Goal: Task Accomplishment & Management: Manage account settings

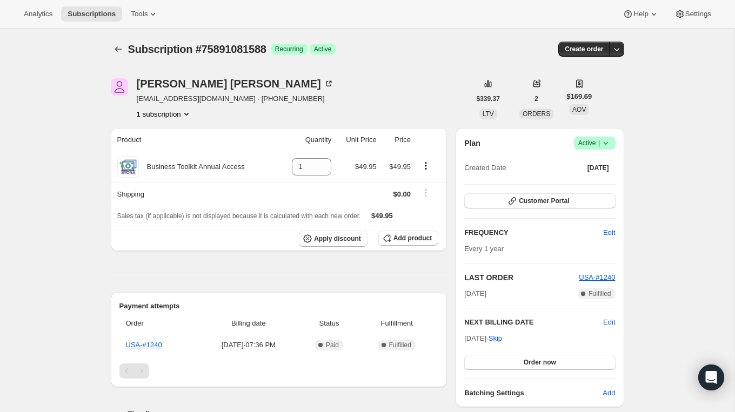
click at [606, 143] on icon at bounding box center [605, 143] width 4 height 3
click at [586, 183] on span "Cancel subscription" at bounding box center [591, 182] width 61 height 8
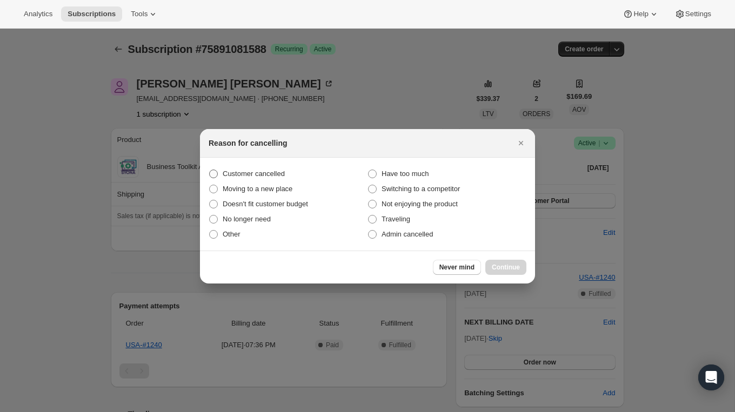
click at [249, 172] on span "Customer cancelled" at bounding box center [254, 174] width 62 height 8
click at [210, 170] on input "Customer cancelled" at bounding box center [209, 170] width 1 height 1
radio input "true"
click at [500, 265] on span "Continue" at bounding box center [506, 267] width 28 height 9
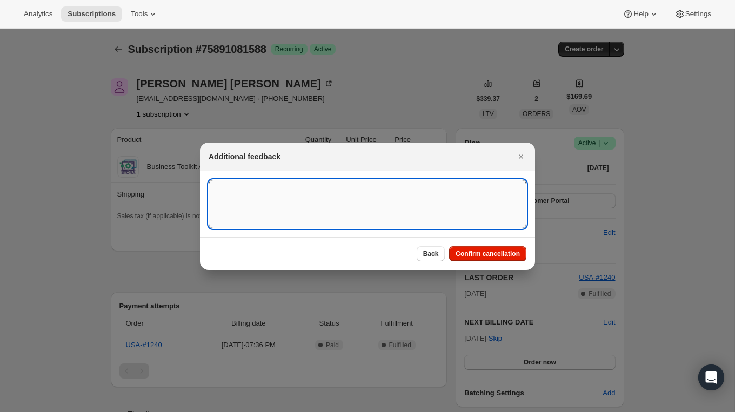
click at [233, 195] on textarea ":r20:" at bounding box center [368, 204] width 318 height 49
click at [232, 190] on textarea ":r20:" at bounding box center [368, 204] width 318 height 49
paste textarea "Business account cancellation requested. The annual fee has been canceled."
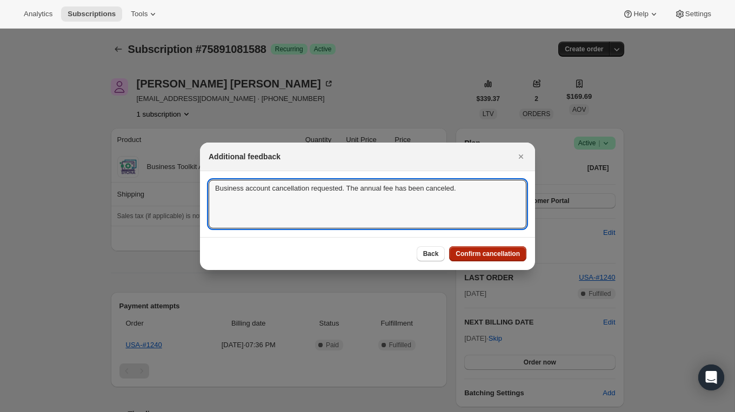
type textarea "Business account cancellation requested. The annual fee has been canceled."
click at [502, 254] on span "Confirm cancellation" at bounding box center [487, 254] width 64 height 9
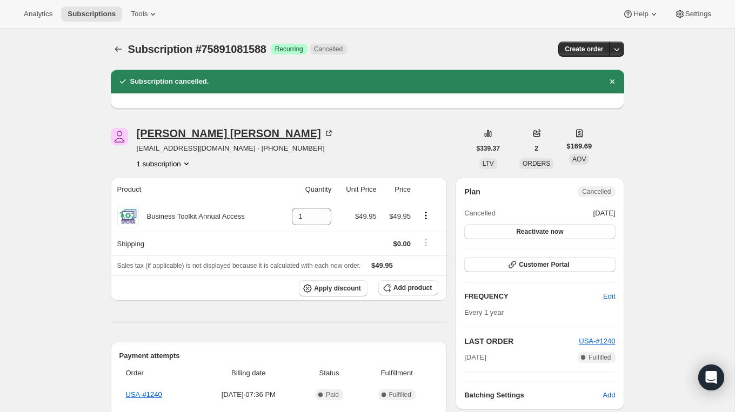
click at [169, 138] on div "Anita Jackson" at bounding box center [235, 133] width 197 height 11
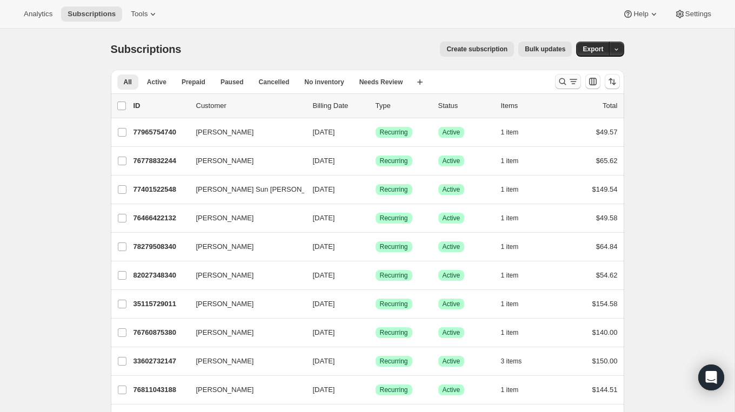
click at [561, 82] on icon "Search and filter results" at bounding box center [562, 81] width 11 height 11
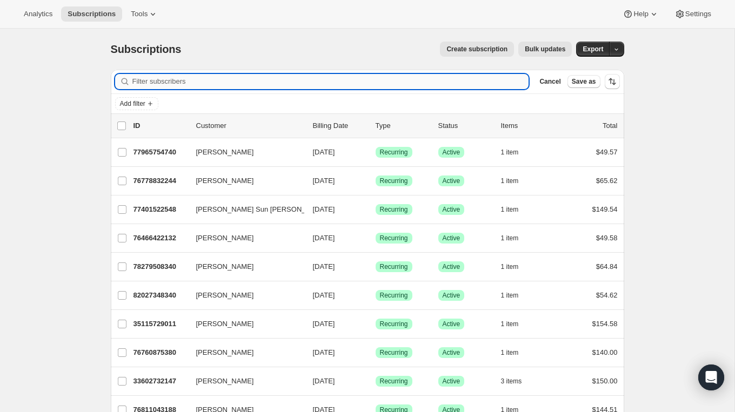
click at [310, 85] on input "Filter subscribers" at bounding box center [330, 81] width 397 height 15
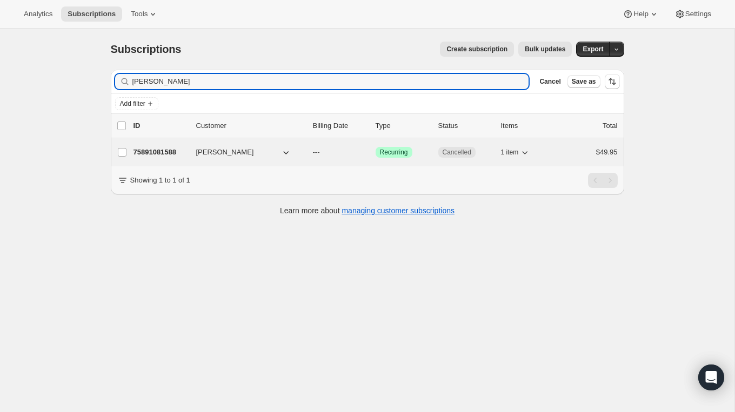
type input "[PERSON_NAME]"
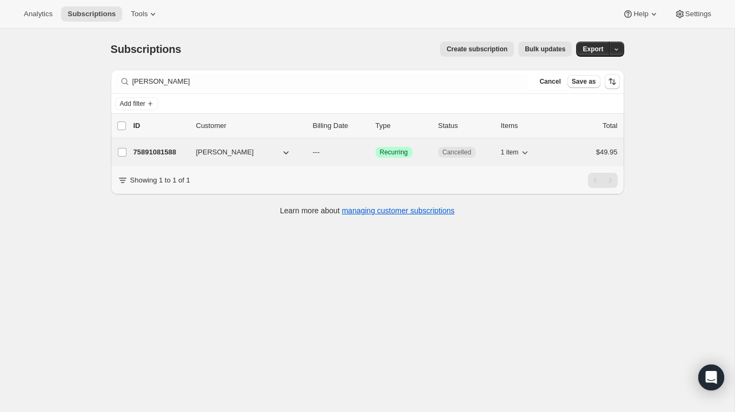
click at [219, 151] on span "[PERSON_NAME]" at bounding box center [225, 152] width 58 height 11
click at [168, 152] on p "75891081588" at bounding box center [160, 152] width 54 height 11
